Goal: Book appointment/travel/reservation

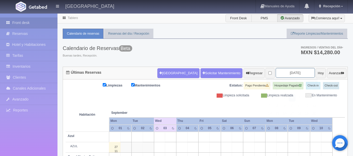
click at [294, 73] on input "2025-09-03" at bounding box center [294, 73] width 39 height 10
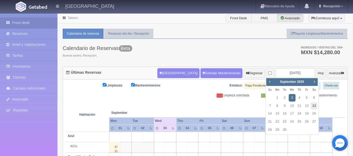
click at [313, 105] on link "13" at bounding box center [313, 106] width 7 height 8
type input "[DATE]"
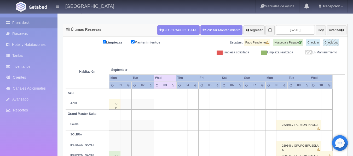
scroll to position [52, 0]
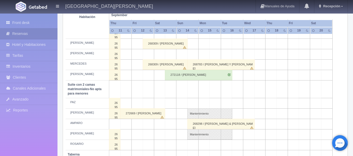
scroll to position [359, 0]
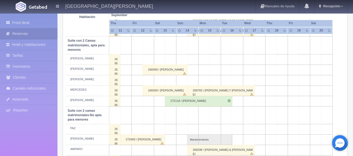
click at [164, 56] on td at bounding box center [159, 59] width 11 height 10
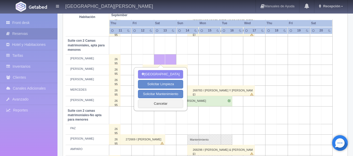
click at [205, 73] on td at bounding box center [203, 70] width 11 height 10
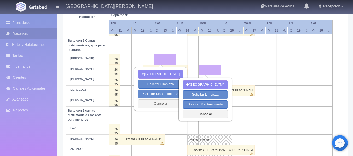
click at [173, 114] on td at bounding box center [170, 115] width 11 height 18
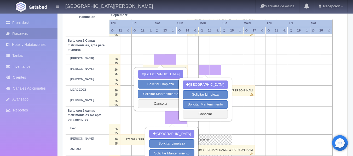
click at [145, 118] on td at bounding box center [148, 115] width 11 height 18
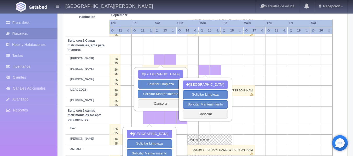
click at [99, 81] on div "[PERSON_NAME]" at bounding box center [87, 80] width 39 height 4
